Goal: Task Accomplishment & Management: Complete application form

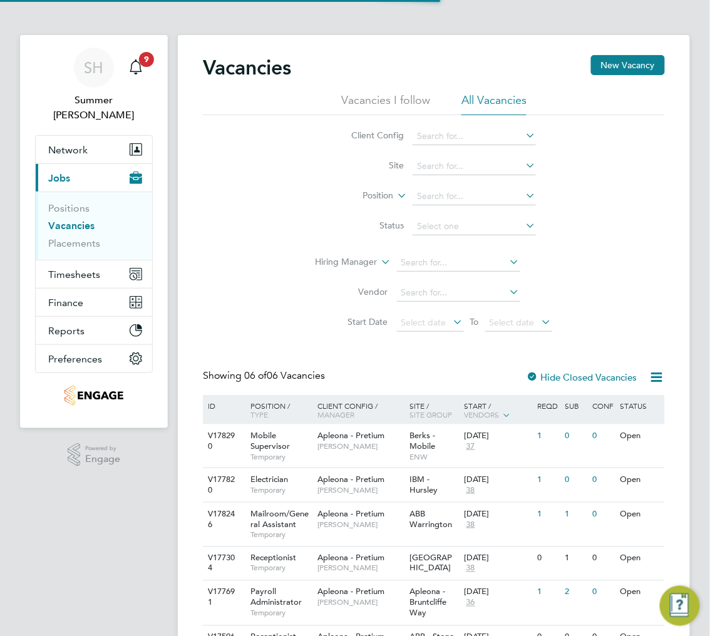
scroll to position [71, 0]
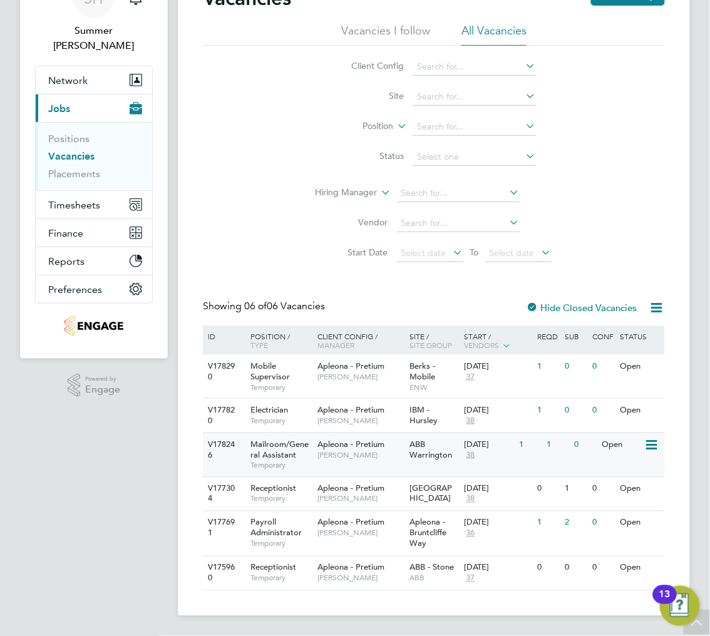
click at [344, 461] on div "Apleona - Pretium [PERSON_NAME]" at bounding box center [360, 449] width 91 height 33
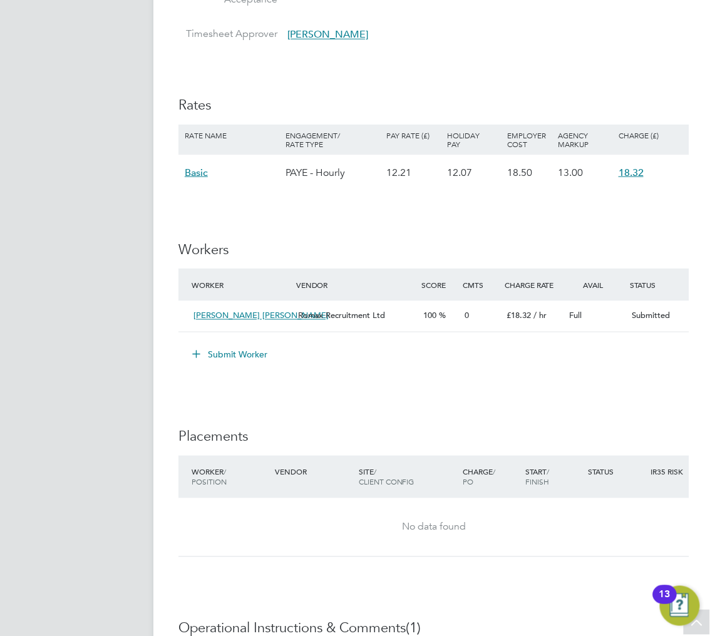
scroll to position [1252, 0]
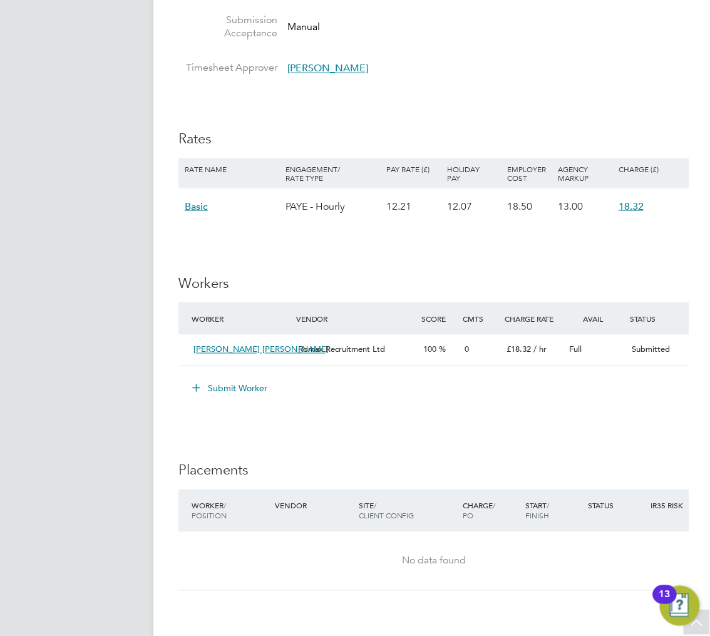
click at [245, 382] on button "Submit Worker" at bounding box center [230, 389] width 94 height 20
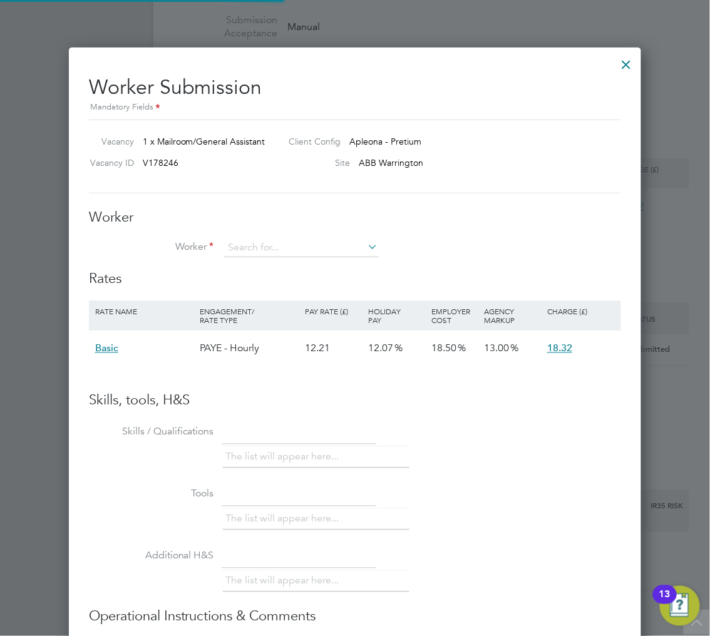
scroll to position [749, 573]
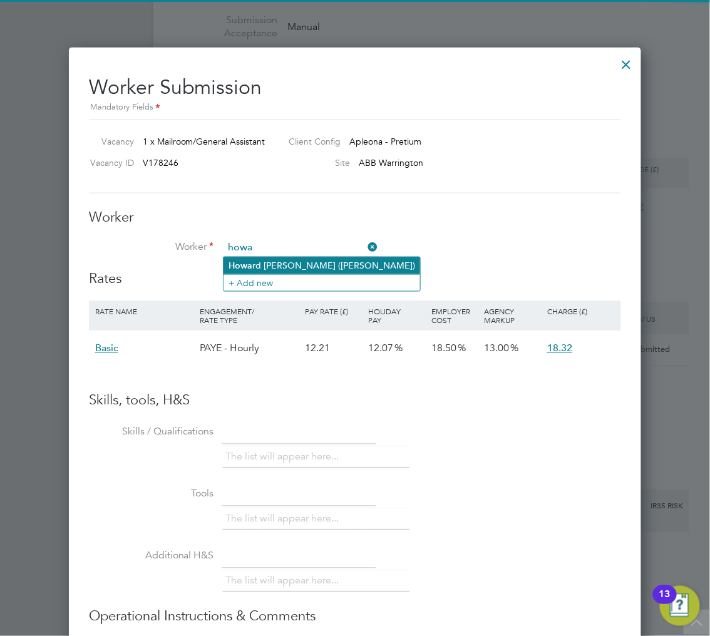
click at [295, 260] on li "Howa rd James Cunliffe (Howard James Cunliffe)" at bounding box center [321, 265] width 197 height 17
type input "Howard James Cunliffe (Howard James Cunliffe)"
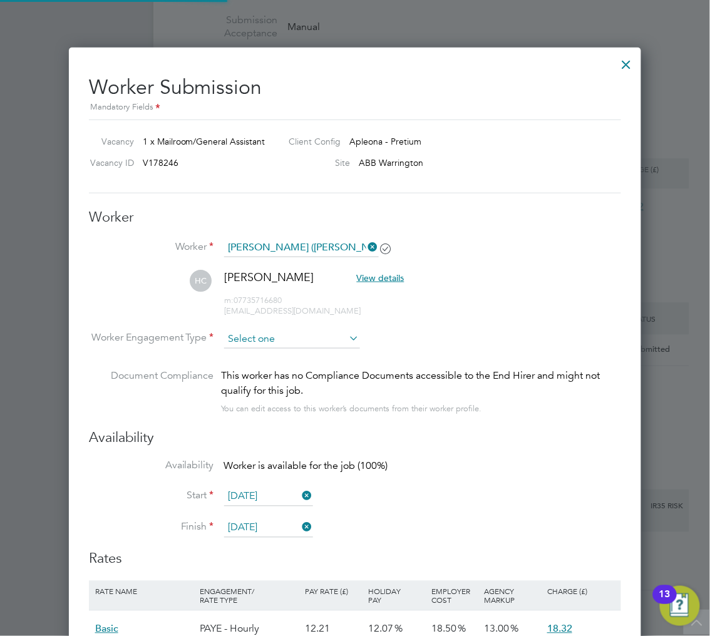
scroll to position [1027, 573]
click at [268, 339] on input at bounding box center [292, 339] width 136 height 19
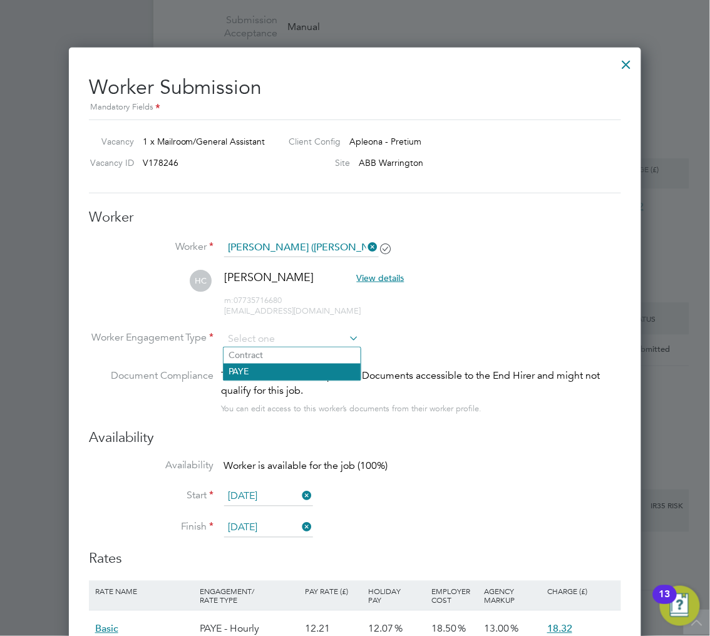
click at [270, 369] on li "PAYE" at bounding box center [291, 372] width 137 height 16
type input "PAYE"
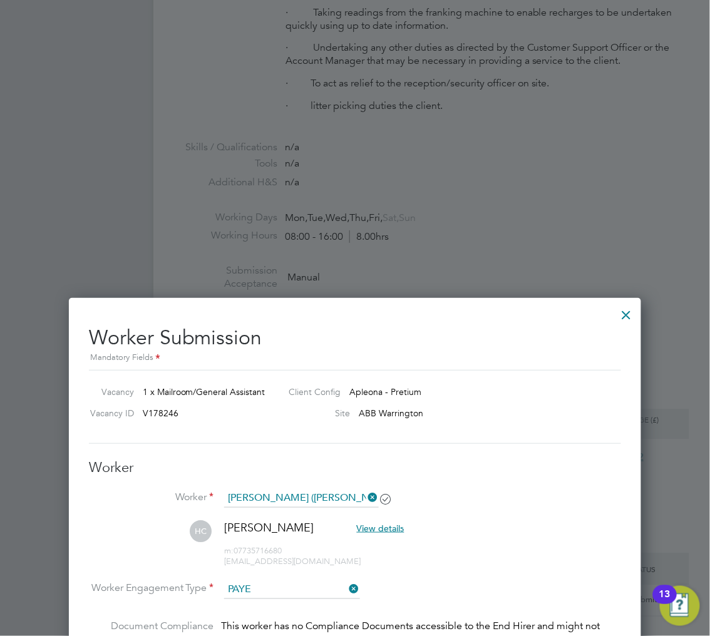
click at [632, 314] on div at bounding box center [626, 311] width 23 height 23
